Goal: Task Accomplishment & Management: Manage account settings

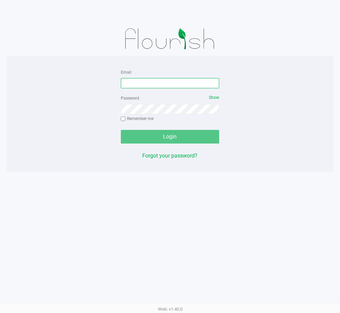
click at [142, 84] on input "Email" at bounding box center [170, 83] width 99 height 10
type input "kvasko@liveparallel.com"
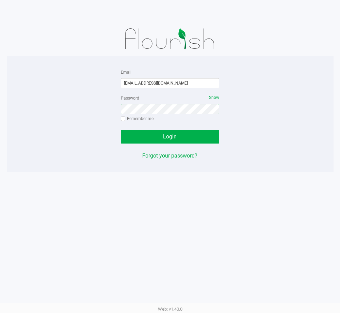
click at [121, 130] on button "Login" at bounding box center [170, 137] width 99 height 14
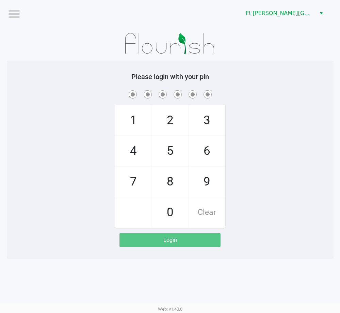
click at [130, 190] on span "7" at bounding box center [134, 182] width 36 height 30
checkbox input "true"
click at [129, 190] on span "7" at bounding box center [134, 182] width 36 height 30
checkbox input "true"
click at [212, 151] on span "6" at bounding box center [207, 151] width 36 height 30
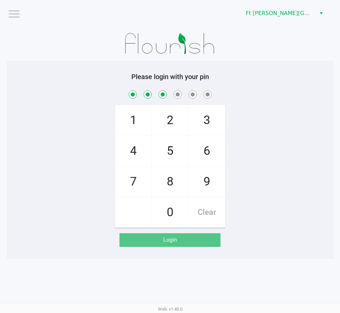
checkbox input "true"
click at [172, 182] on span "8" at bounding box center [170, 182] width 36 height 30
checkbox input "true"
click at [172, 182] on span "8" at bounding box center [170, 182] width 36 height 30
checkbox input "true"
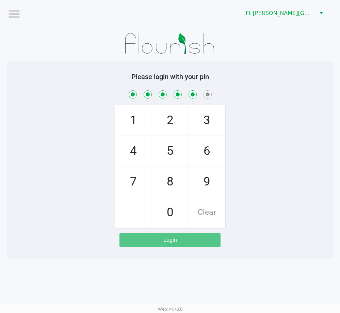
click at [138, 185] on span "7" at bounding box center [134, 182] width 36 height 30
checkbox input "true"
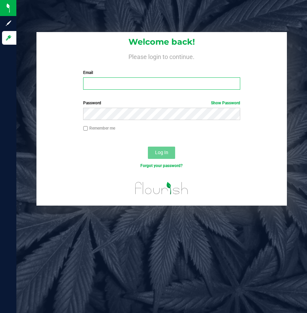
click at [159, 85] on input "Email" at bounding box center [161, 83] width 157 height 12
type input "keckerty@liveparallel.com"
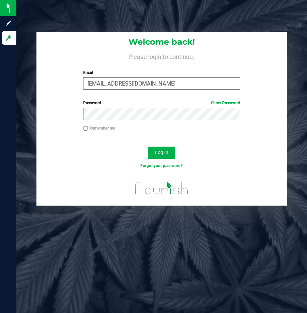
click at [148, 147] on button "Log In" at bounding box center [161, 153] width 27 height 12
